Goal: Task Accomplishment & Management: Manage account settings

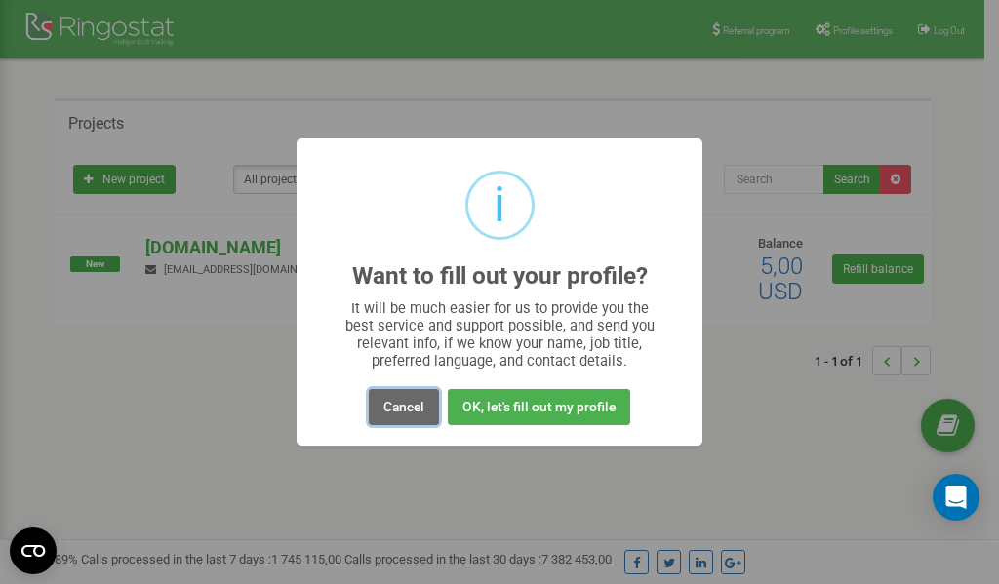
click at [405, 409] on button "Cancel" at bounding box center [404, 407] width 70 height 36
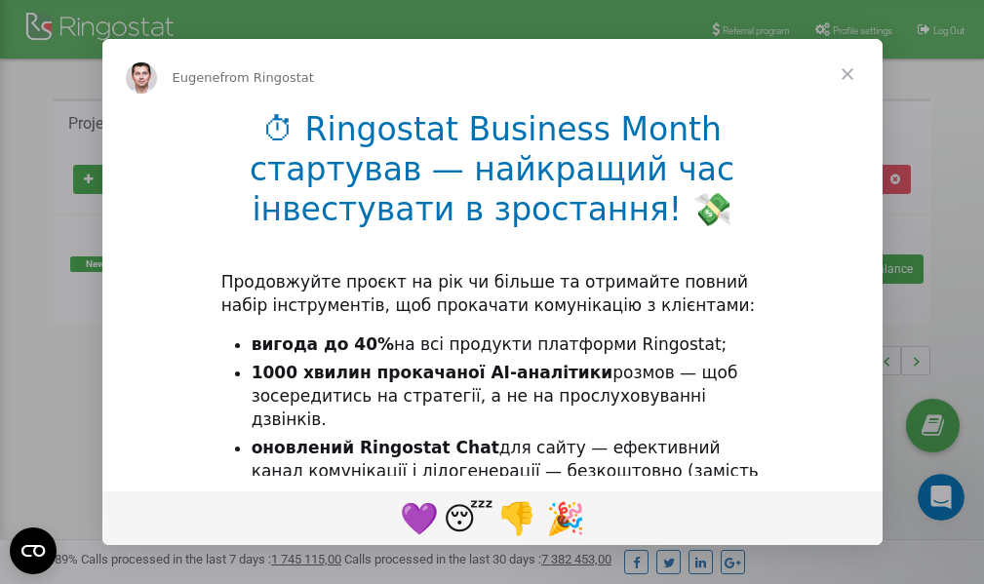
click at [863, 31] on div "Intercom messenger" at bounding box center [492, 292] width 984 height 584
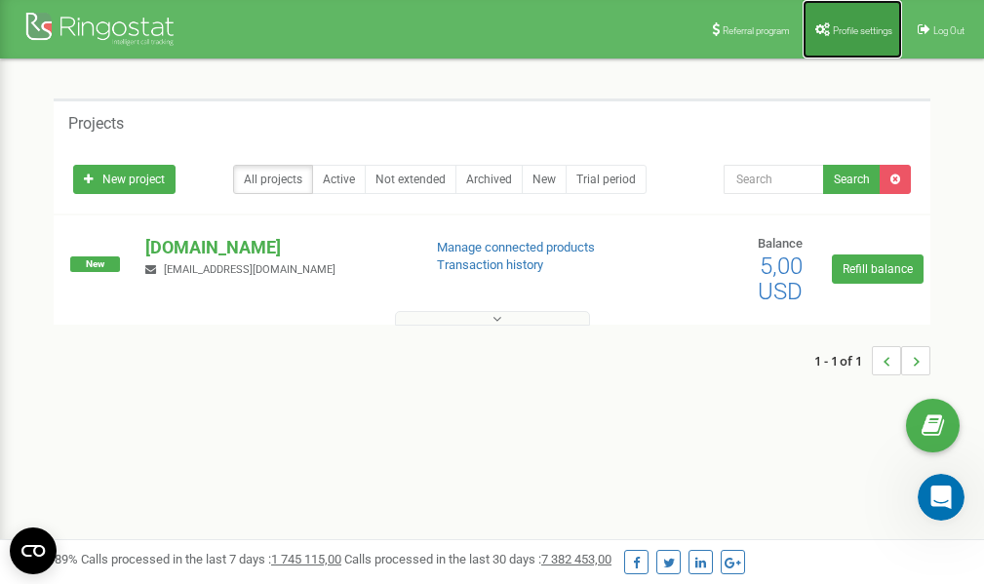
click at [841, 32] on span "Profile settings" at bounding box center [863, 30] width 60 height 11
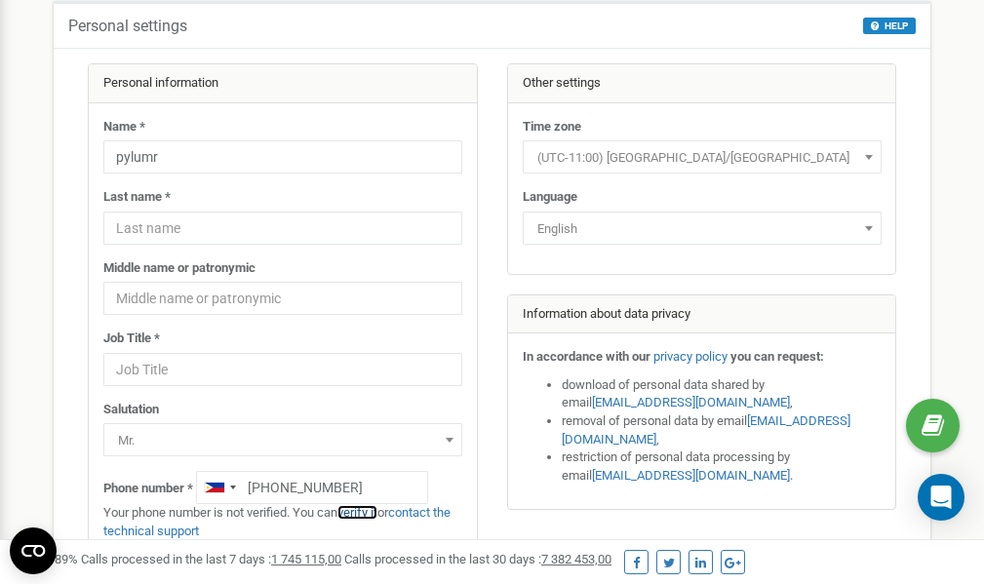
click at [367, 512] on link "verify it" at bounding box center [358, 512] width 40 height 15
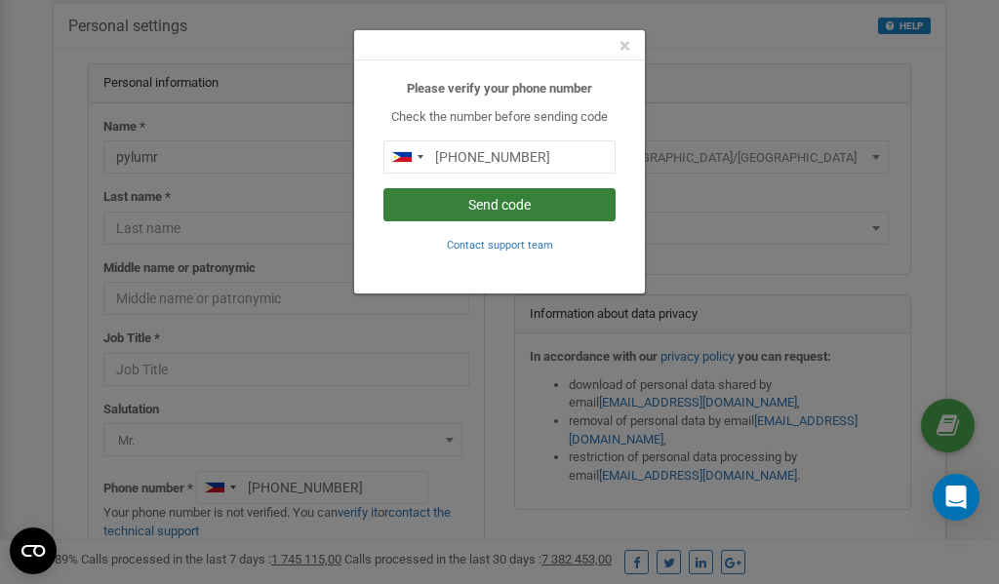
click at [508, 205] on button "Send code" at bounding box center [499, 204] width 232 height 33
